Goal: Communication & Community: Ask a question

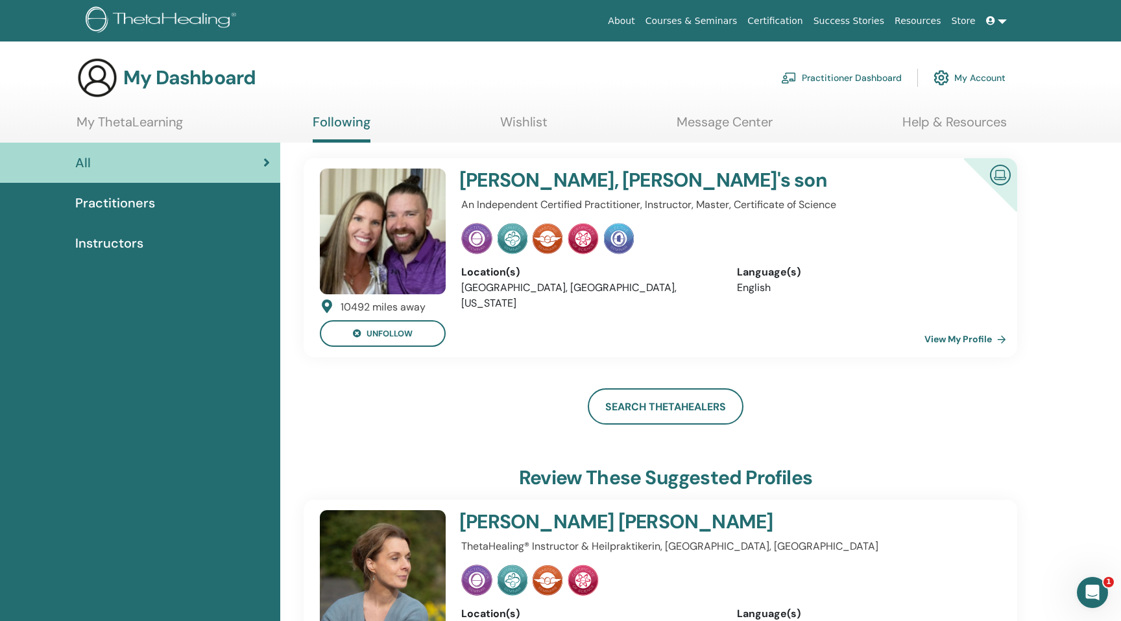
click at [518, 139] on link "Wishlist" at bounding box center [523, 126] width 47 height 25
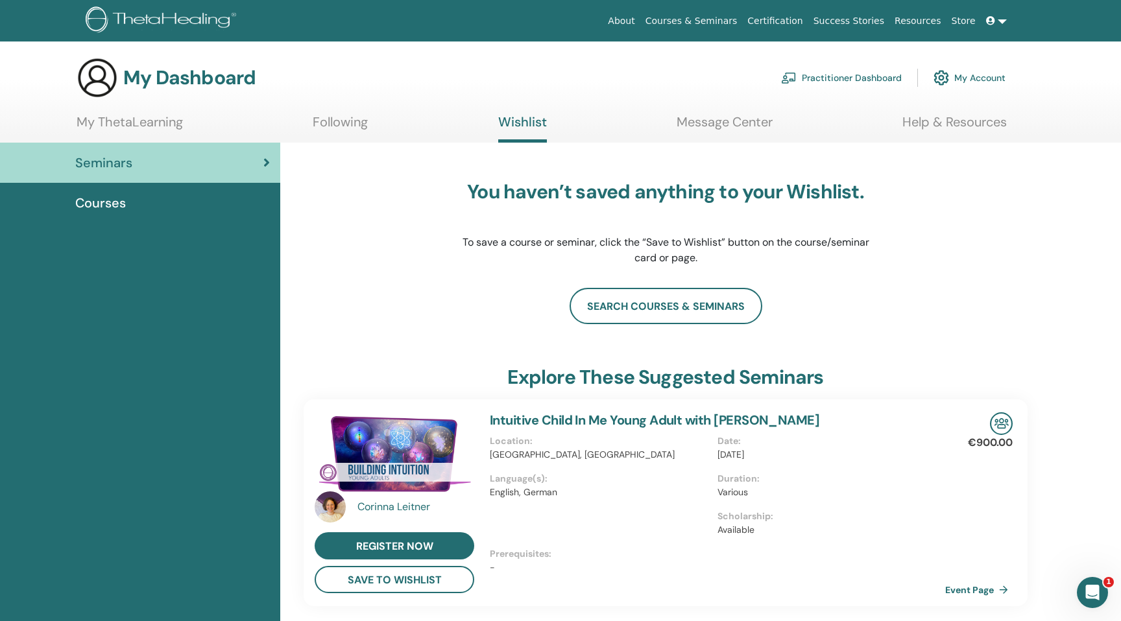
click at [350, 131] on link "Following" at bounding box center [340, 126] width 55 height 25
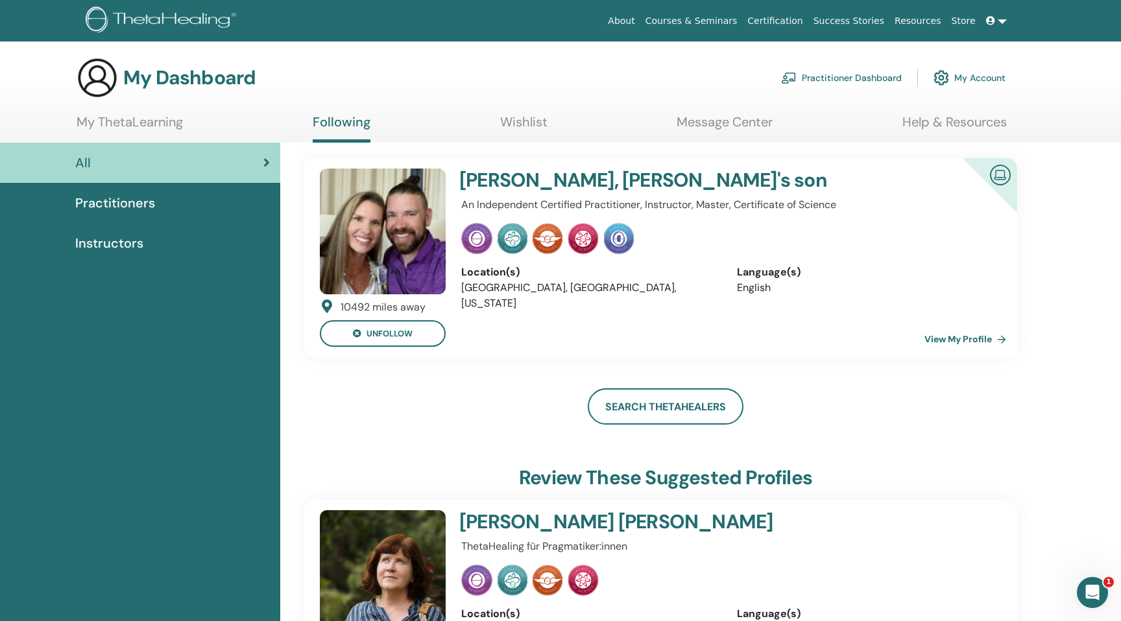
click at [730, 112] on section "My Dashboard Practitioner Dashboard My Account My ThetaLearning Following Wishl…" at bounding box center [560, 100] width 1121 height 86
click at [712, 123] on link "Message Center" at bounding box center [725, 126] width 96 height 25
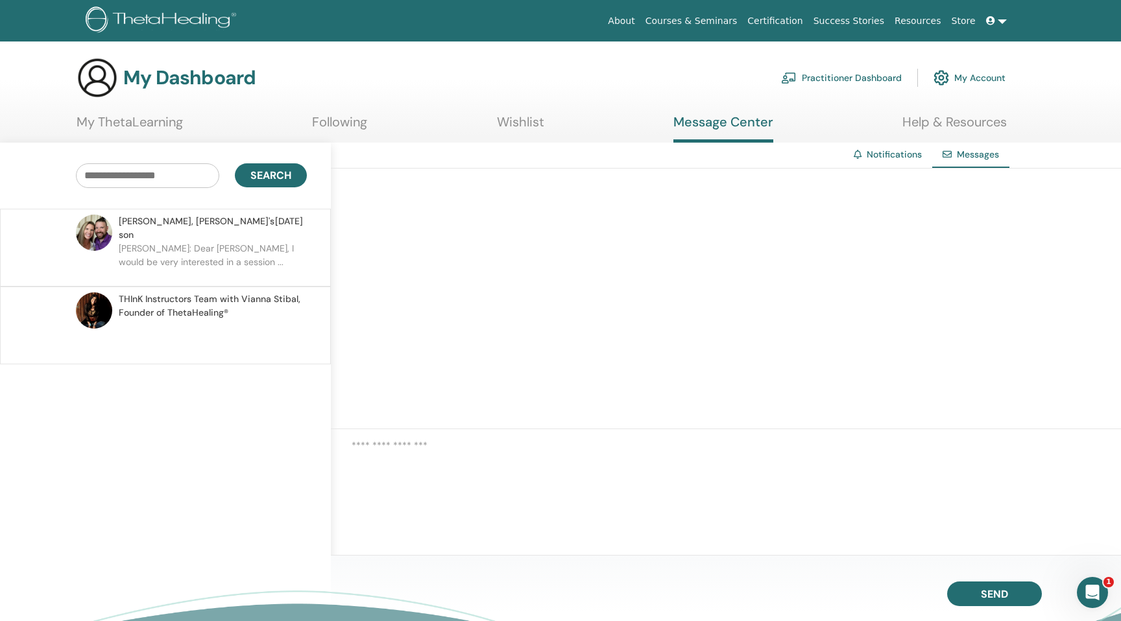
click at [237, 249] on p "Lukas: Dear Joshua, I would be very interested in a session ..." at bounding box center [213, 261] width 188 height 39
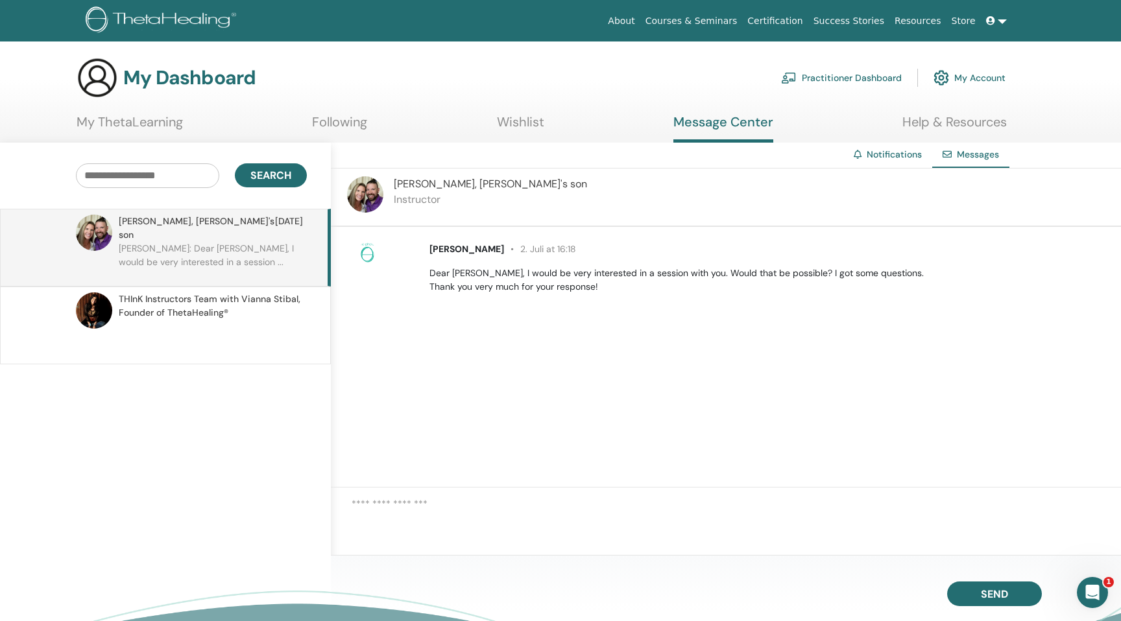
click at [237, 293] on span "THInK Instructors Team with Vianna Stibal, Founder of ThetaHealing®" at bounding box center [211, 306] width 184 height 27
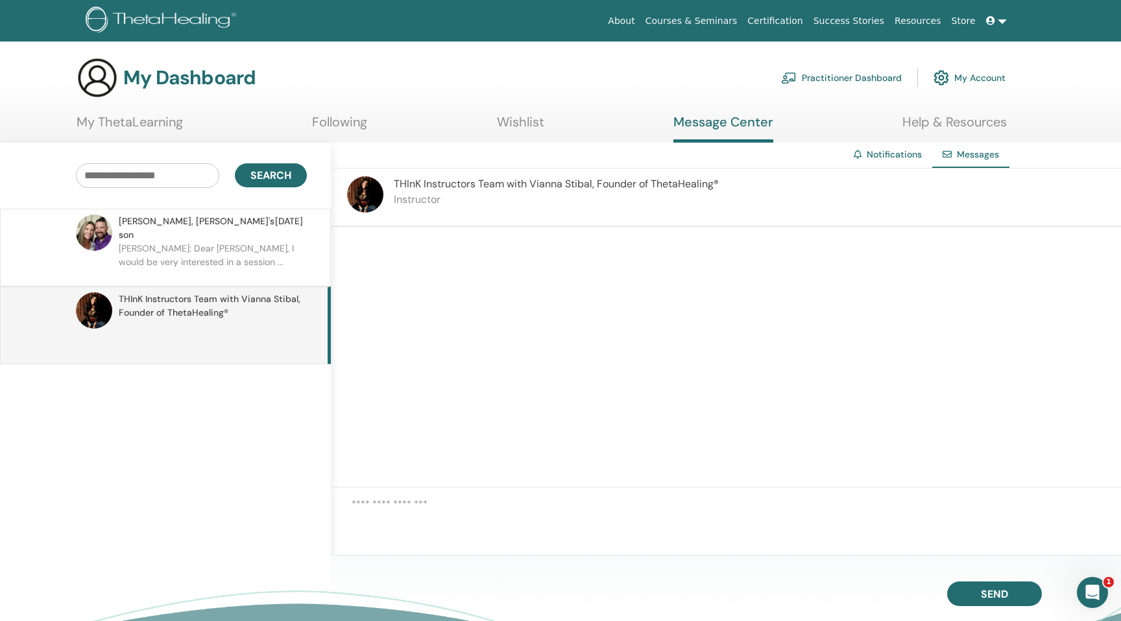
click at [365, 195] on img at bounding box center [365, 194] width 36 height 36
click at [166, 21] on img at bounding box center [163, 20] width 155 height 29
